Goal: Task Accomplishment & Management: Manage account settings

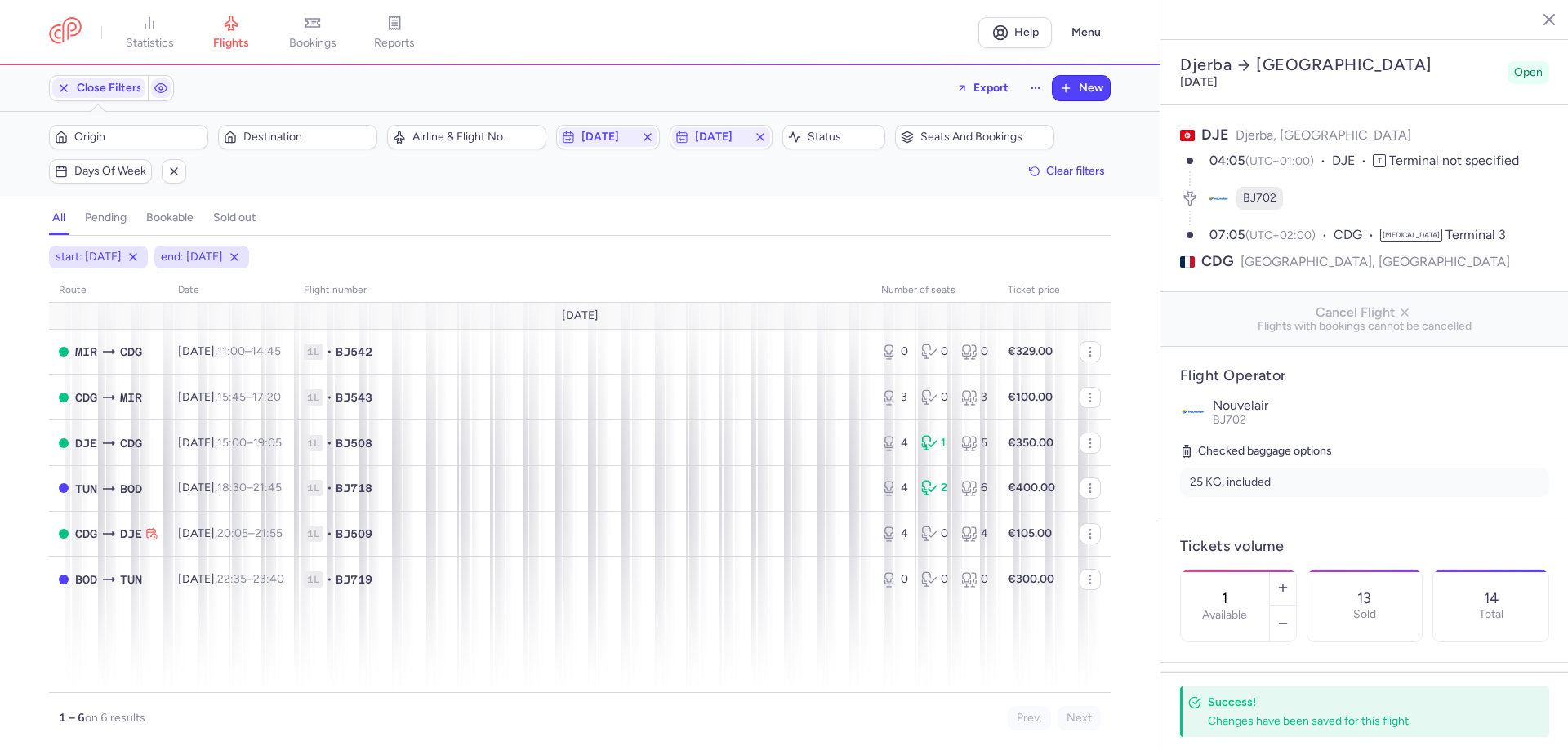
select select "hours"
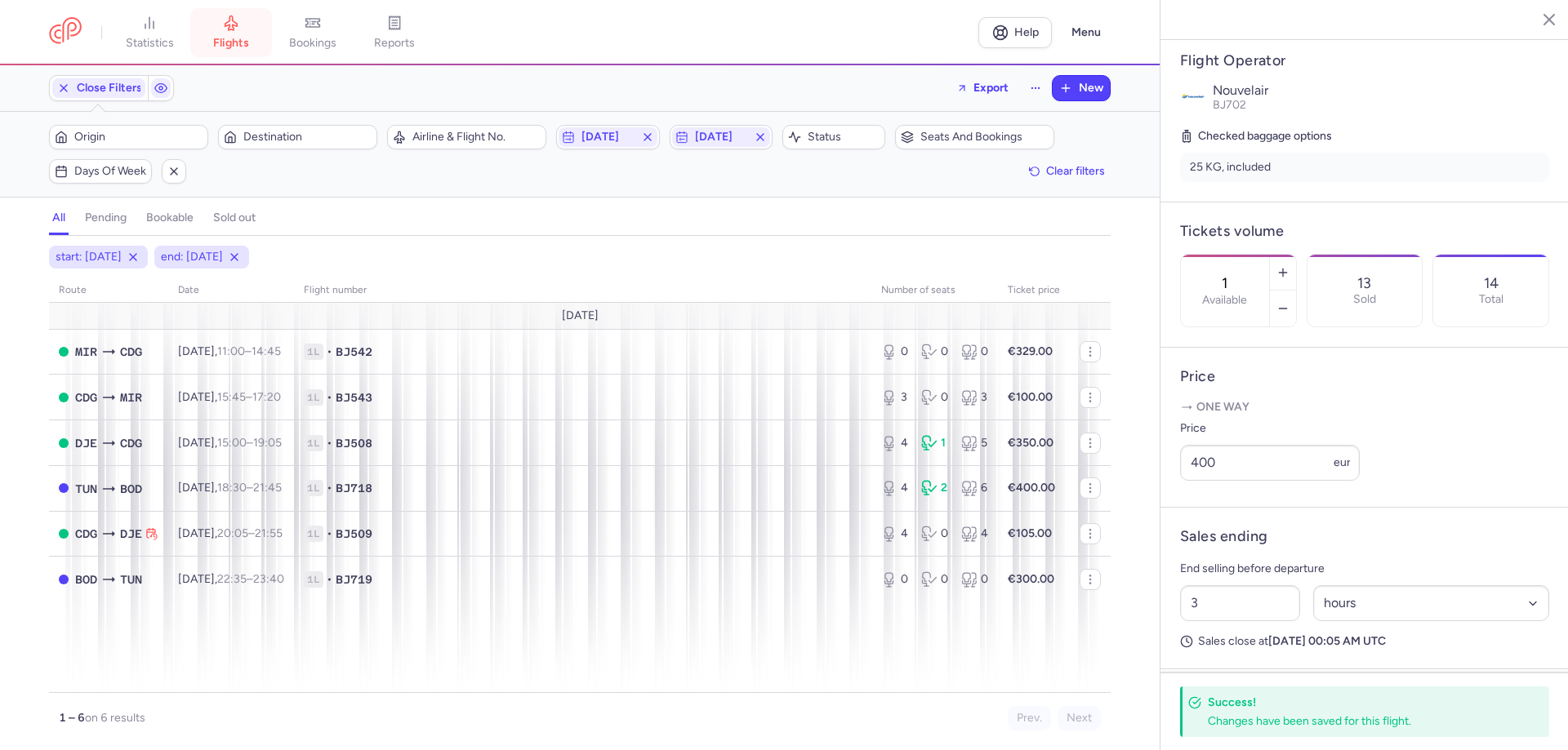
click at [234, 35] on link "flights" at bounding box center [231, 33] width 82 height 36
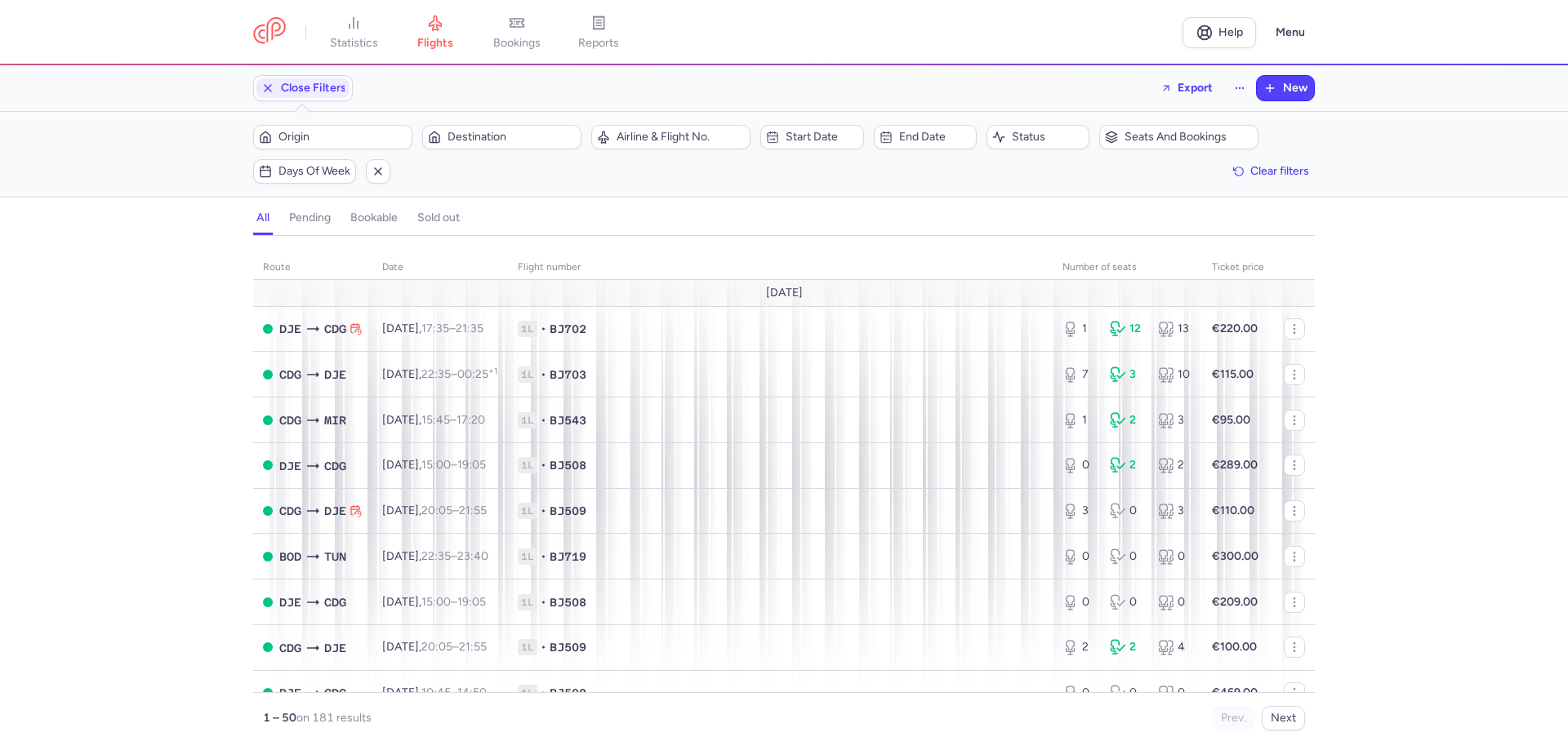
click at [102, 395] on div "route date Flight number number of seats Ticket price [DATE] DJE CDG [DATE] 17:…" at bounding box center [784, 498] width 1568 height 505
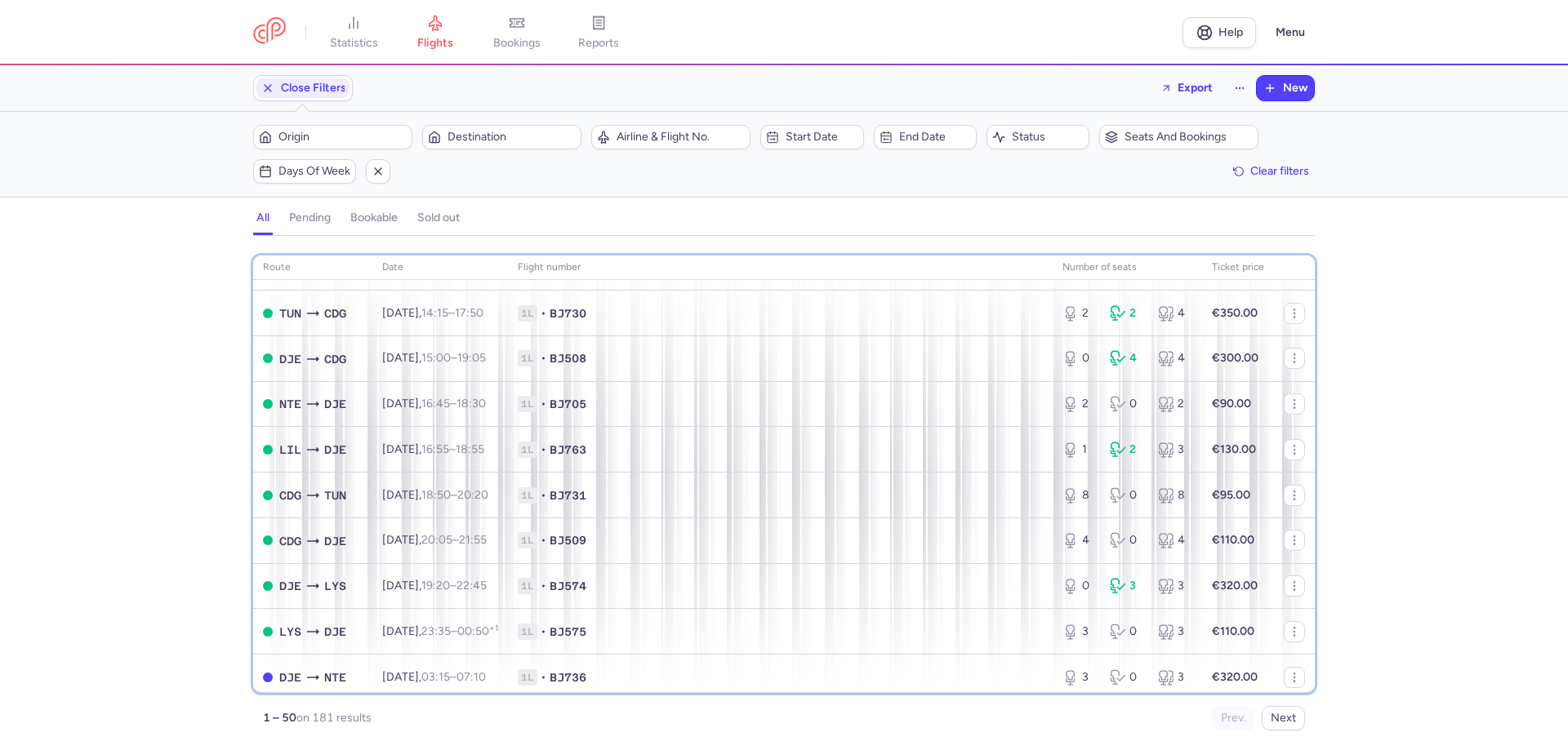
scroll to position [994, 0]
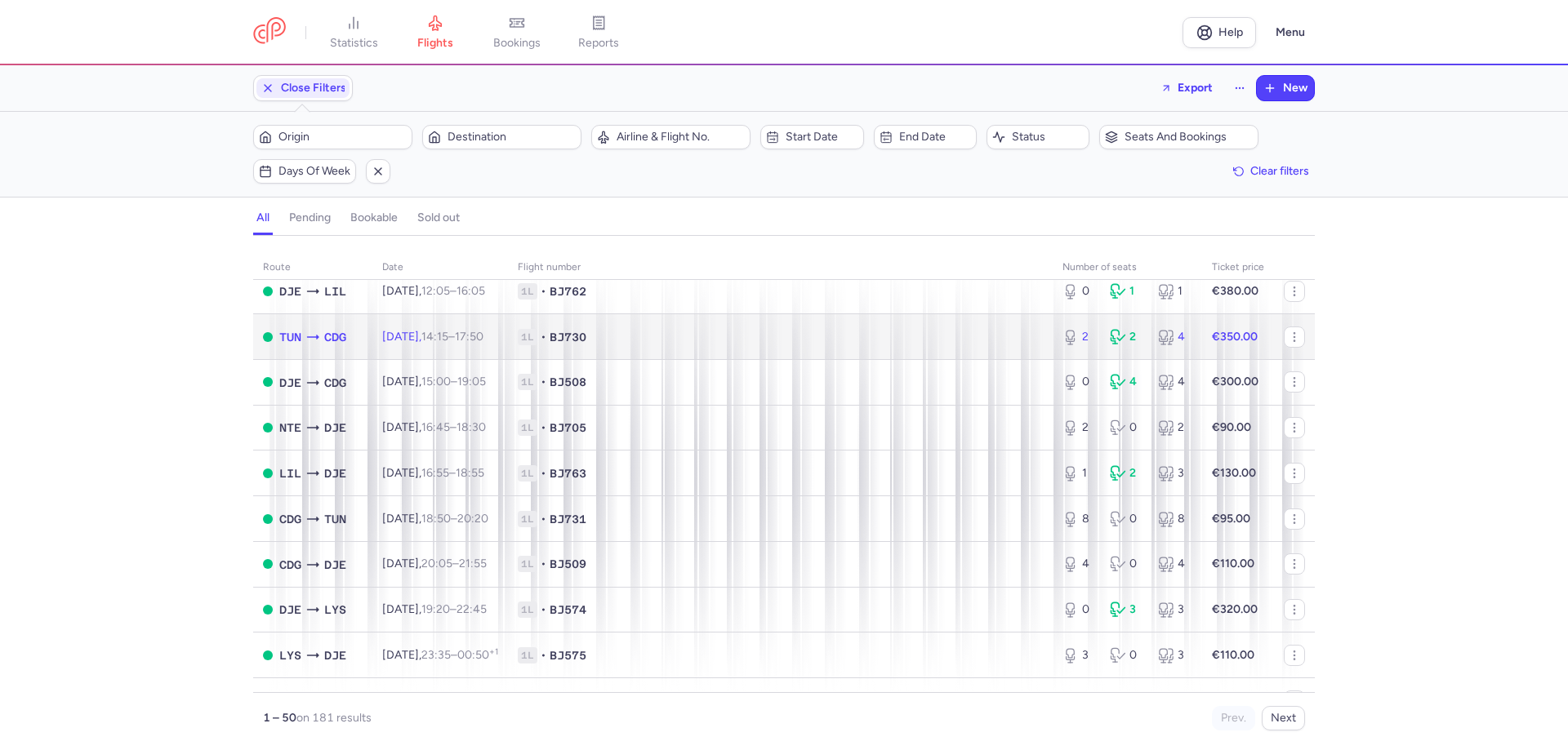
click at [1026, 342] on span "1L • BJ730" at bounding box center [779, 337] width 525 height 17
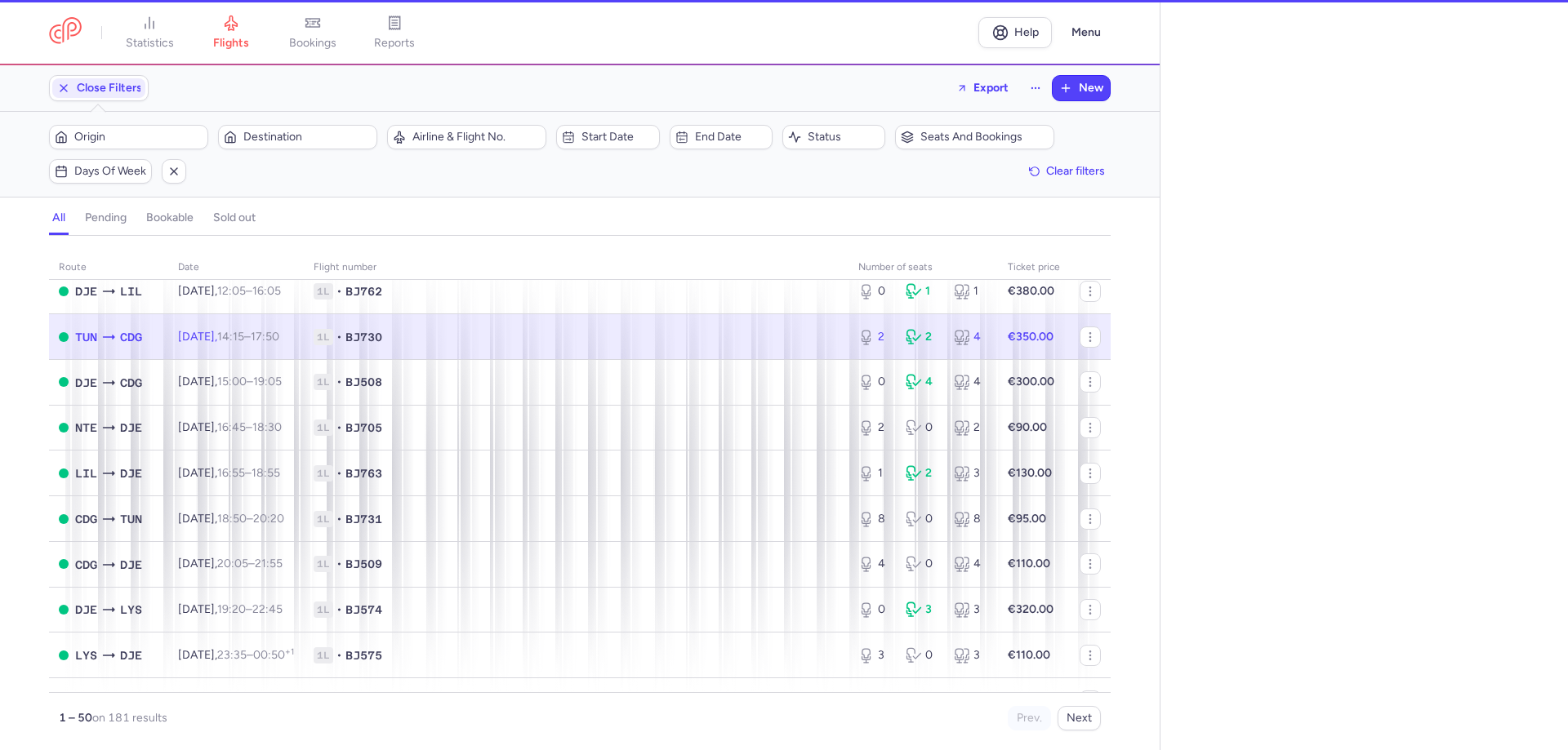
select select "hours"
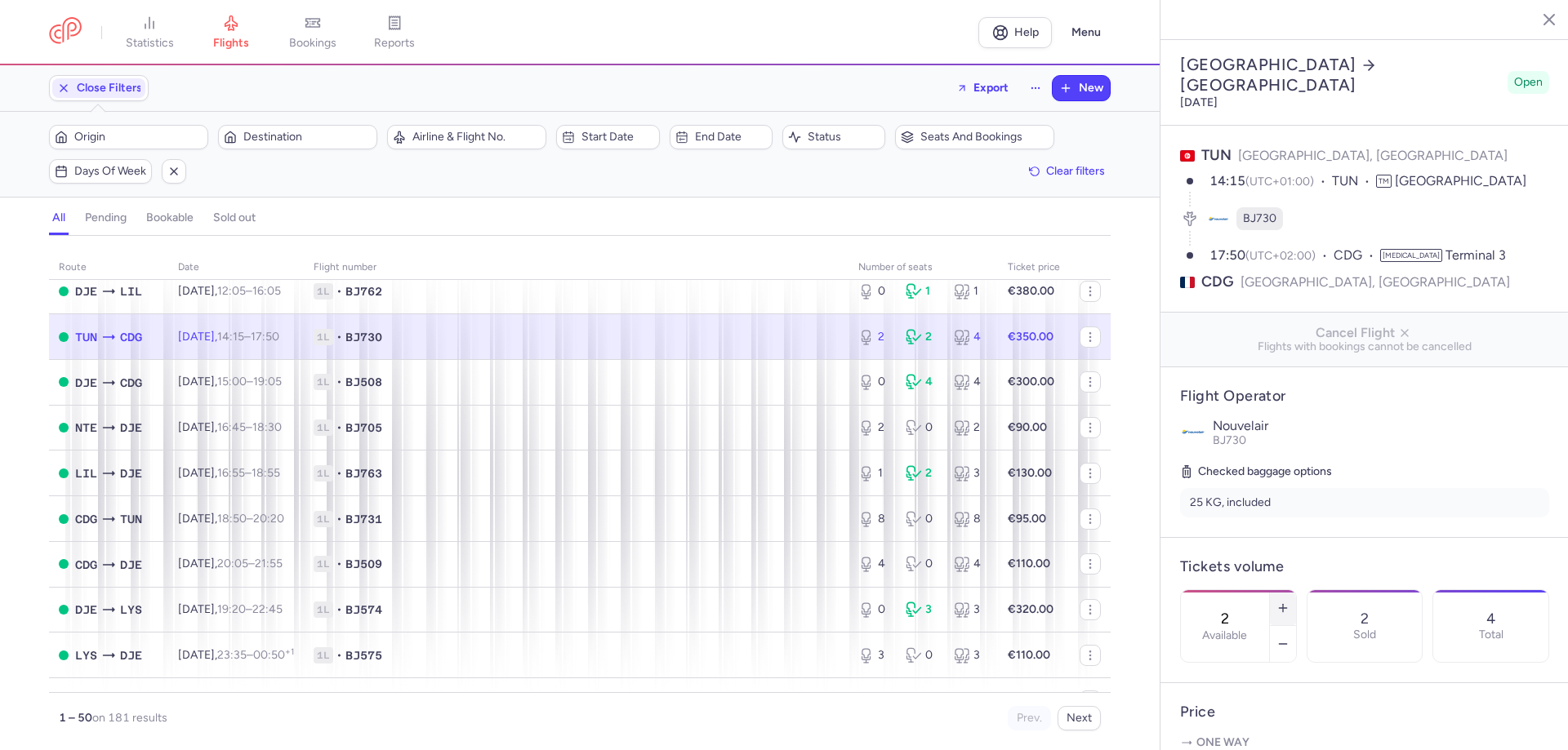
click at [1283, 604] on line "button" at bounding box center [1283, 608] width 0 height 8
type input "4"
click at [1262, 734] on button "Save changes" at bounding box center [1234, 718] width 109 height 36
